Goal: Entertainment & Leisure: Consume media (video, audio)

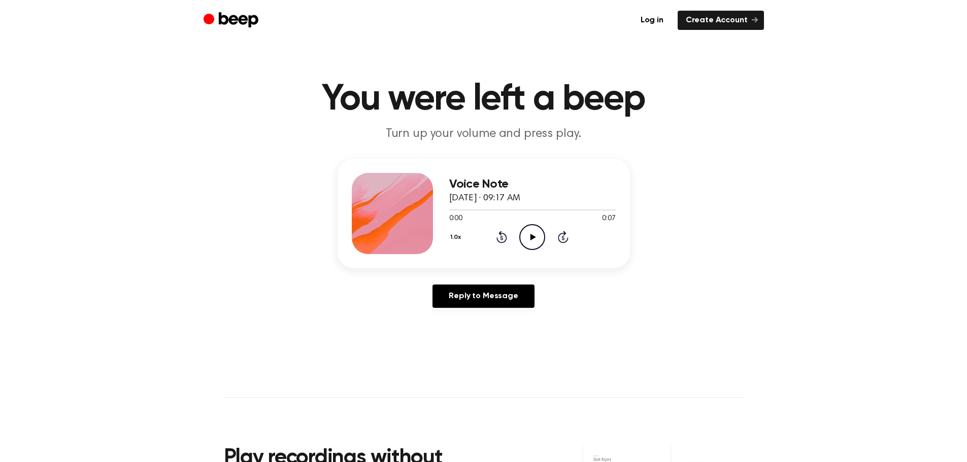
click at [534, 231] on icon "Play Audio" at bounding box center [532, 237] width 26 height 26
click at [527, 237] on icon "Play Audio" at bounding box center [532, 237] width 26 height 26
click at [526, 241] on icon "Play Audio" at bounding box center [532, 237] width 26 height 26
click at [518, 230] on icon "Play Audio" at bounding box center [532, 237] width 26 height 26
click at [518, 238] on icon "Play Audio" at bounding box center [532, 237] width 26 height 26
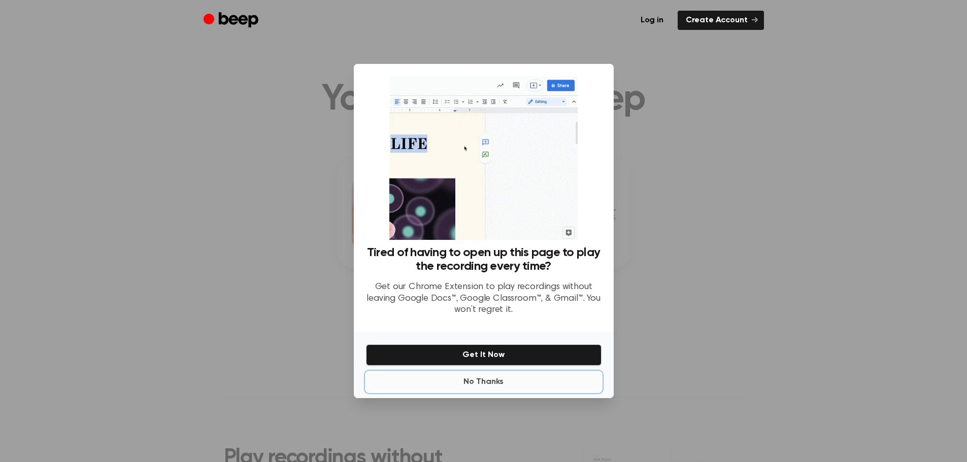
click at [485, 278] on button "No Thanks" at bounding box center [484, 382] width 236 height 20
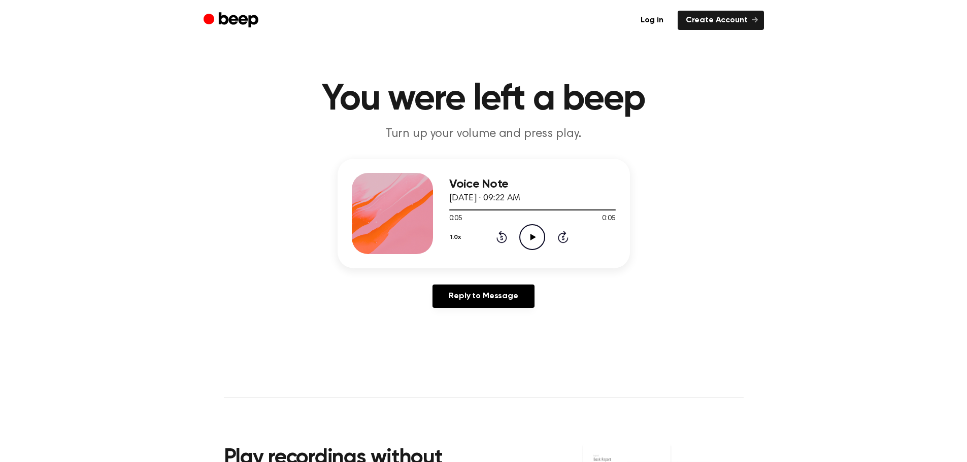
click at [518, 246] on icon "Play Audio" at bounding box center [532, 237] width 26 height 26
